Goal: Obtain resource: Download file/media

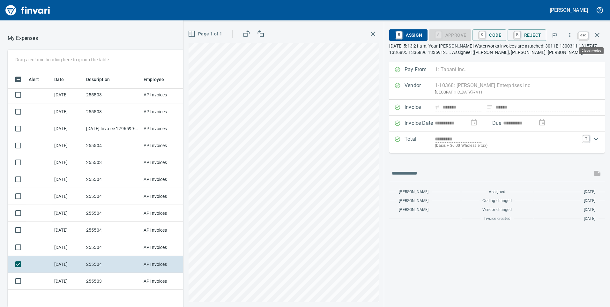
scroll to position [232, 421]
click at [597, 36] on icon "button" at bounding box center [597, 35] width 8 height 8
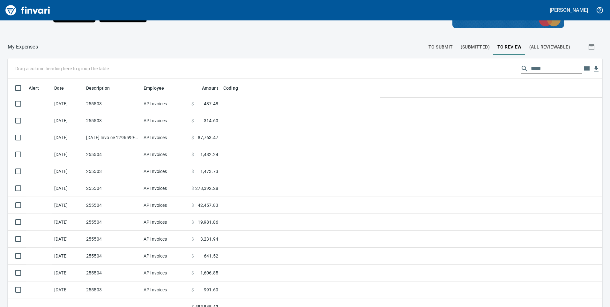
scroll to position [232, 580]
click at [550, 68] on input "*****" at bounding box center [556, 68] width 51 height 10
type input "*"
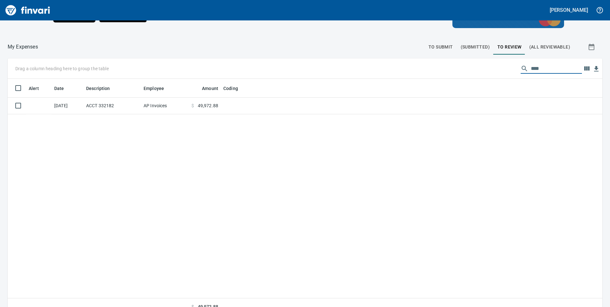
scroll to position [0, 0]
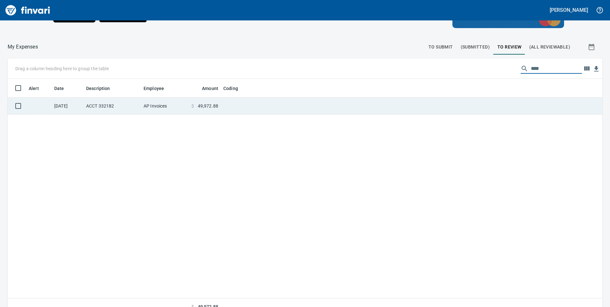
click at [122, 110] on td "ACCT 332182" at bounding box center [112, 106] width 57 height 17
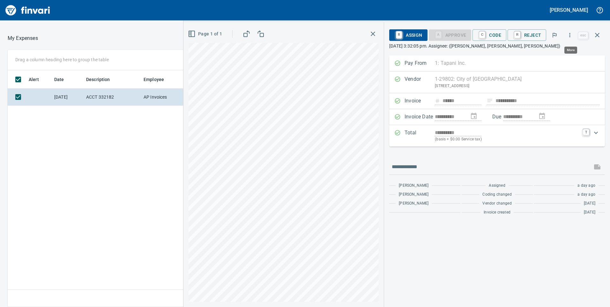
scroll to position [232, 425]
click at [569, 35] on icon "button" at bounding box center [569, 35] width 6 height 6
click at [548, 52] on span "Download" at bounding box center [568, 54] width 61 height 8
click at [598, 37] on icon "button" at bounding box center [597, 35] width 8 height 8
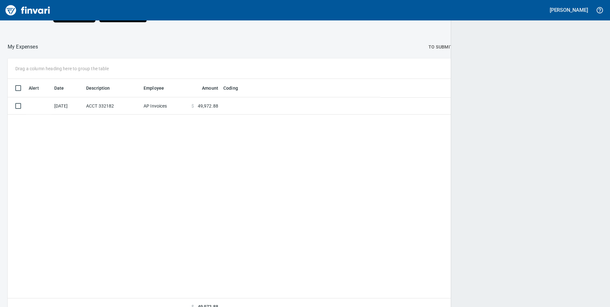
scroll to position [232, 585]
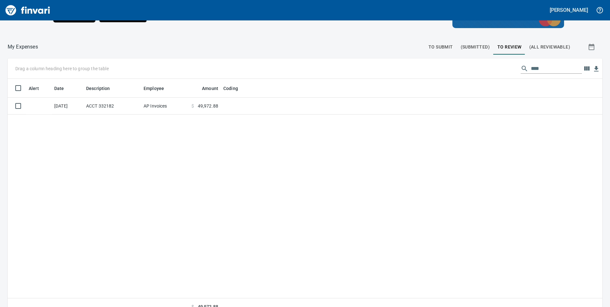
click at [545, 69] on input "****" at bounding box center [556, 68] width 51 height 10
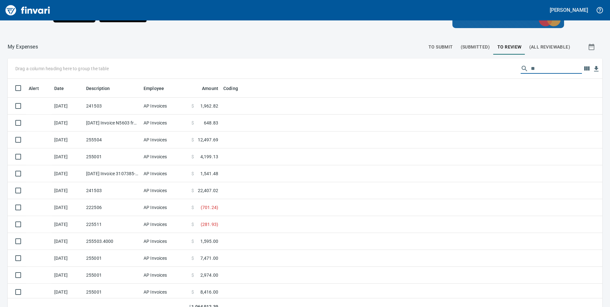
scroll to position [232, 580]
type input "*"
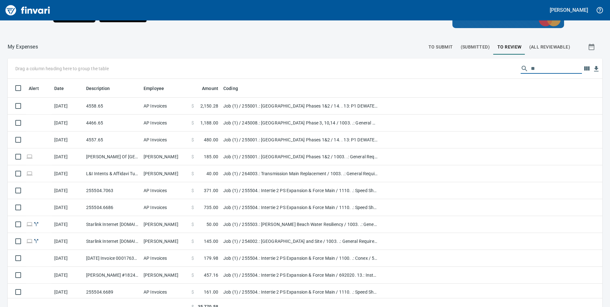
type input "*"
